Goal: Transaction & Acquisition: Subscribe to service/newsletter

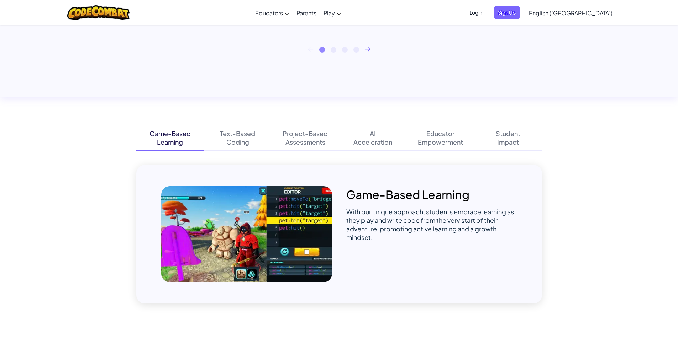
scroll to position [384, 0]
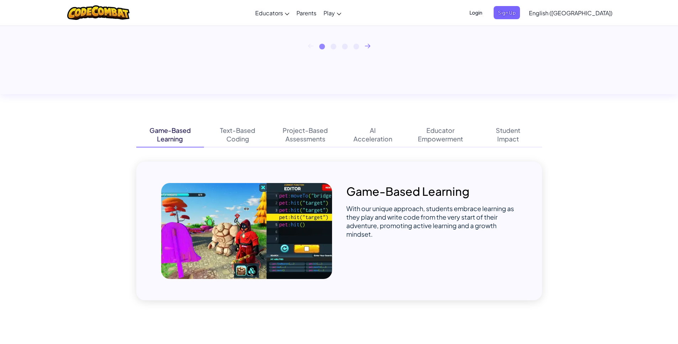
click at [309, 246] on img at bounding box center [246, 231] width 171 height 96
click at [425, 186] on p "Game-Based Learning" at bounding box center [431, 191] width 171 height 16
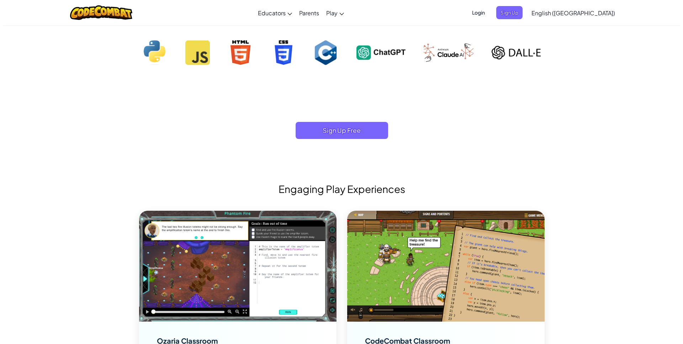
scroll to position [739, 0]
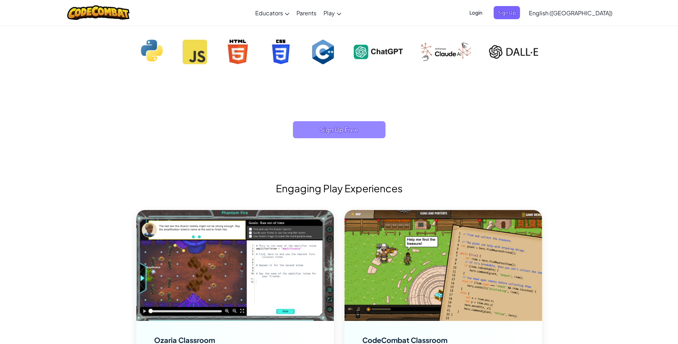
click at [337, 137] on span "Sign Up Free" at bounding box center [339, 129] width 93 height 17
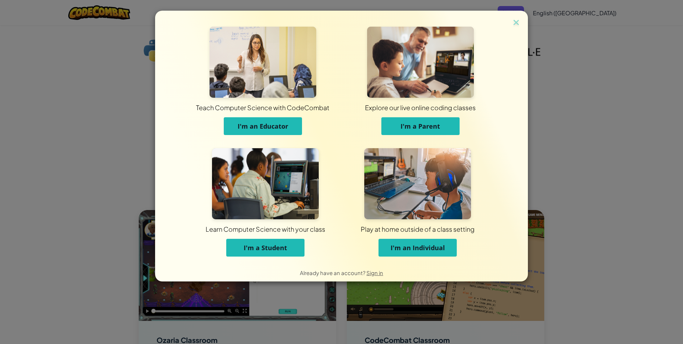
click at [423, 253] on button "I'm an Individual" at bounding box center [418, 248] width 78 height 18
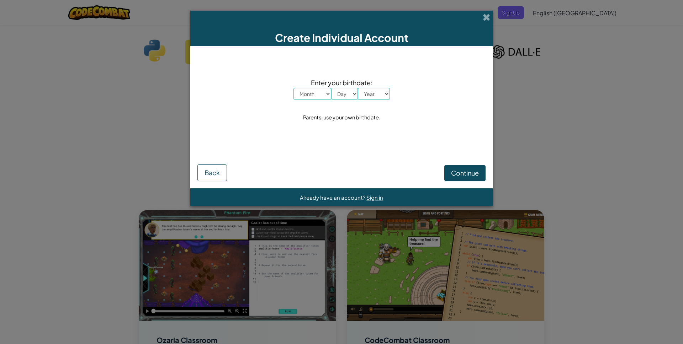
click at [317, 94] on select "Month January February March April May June July August September October Novem…" at bounding box center [313, 94] width 38 height 12
select select "6"
click at [294, 88] on select "Month January February March April May June July August September October Novem…" at bounding box center [313, 94] width 38 height 12
click at [338, 96] on select "Day 1 2 3 4 5 6 7 8 9 10 11 12 13 14 15 16 17 18 19 20 21 22 23 24 25 26 27 28 …" at bounding box center [344, 94] width 27 height 12
select select "4"
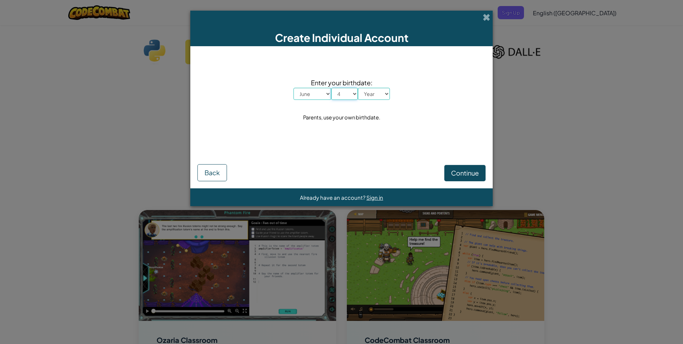
click at [331, 88] on select "Day 1 2 3 4 5 6 7 8 9 10 11 12 13 14 15 16 17 18 19 20 21 22 23 24 25 26 27 28 …" at bounding box center [344, 94] width 27 height 12
click at [380, 97] on select "Year [DATE] 2024 2023 2022 2021 2020 2019 2018 2017 2016 2015 2014 2013 2012 20…" at bounding box center [374, 94] width 32 height 12
select select "1988"
click at [358, 88] on select "Year [DATE] 2024 2023 2022 2021 2020 2019 2018 2017 2016 2015 2014 2013 2012 20…" at bounding box center [374, 94] width 32 height 12
click at [472, 166] on button "Continue" at bounding box center [464, 173] width 41 height 16
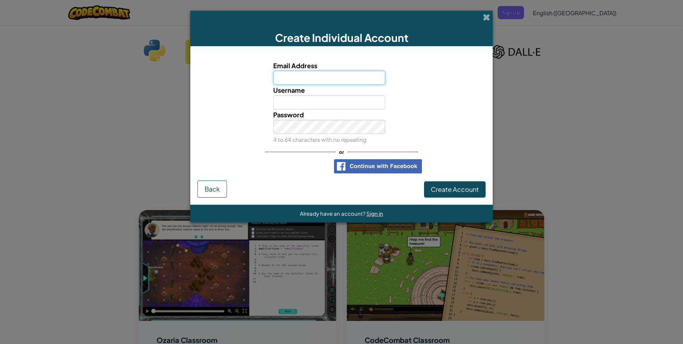
click at [314, 79] on input "Email Address" at bounding box center [329, 78] width 112 height 14
type input "[PERSON_NAME][EMAIL_ADDRESS][DOMAIN_NAME]"
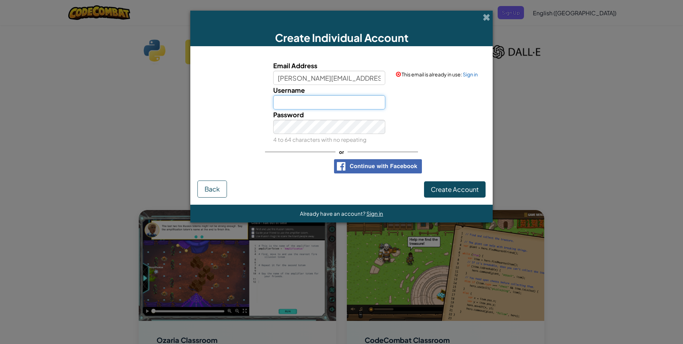
click at [321, 102] on input "Username" at bounding box center [329, 102] width 112 height 14
type input "[PERSON_NAME]"
drag, startPoint x: 316, startPoint y: 103, endPoint x: 244, endPoint y: 98, distance: 72.1
click at [244, 98] on div "Username [PERSON_NAME] Ma Username available!" at bounding box center [341, 97] width 295 height 25
click at [470, 73] on link "Sign in" at bounding box center [470, 74] width 15 height 6
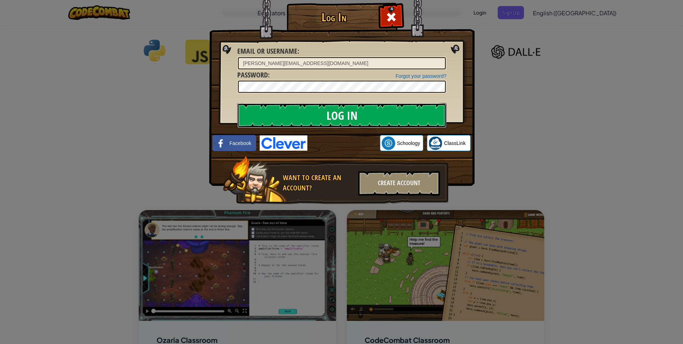
click at [331, 118] on input "Log In" at bounding box center [341, 115] width 209 height 25
